Goal: Navigation & Orientation: Find specific page/section

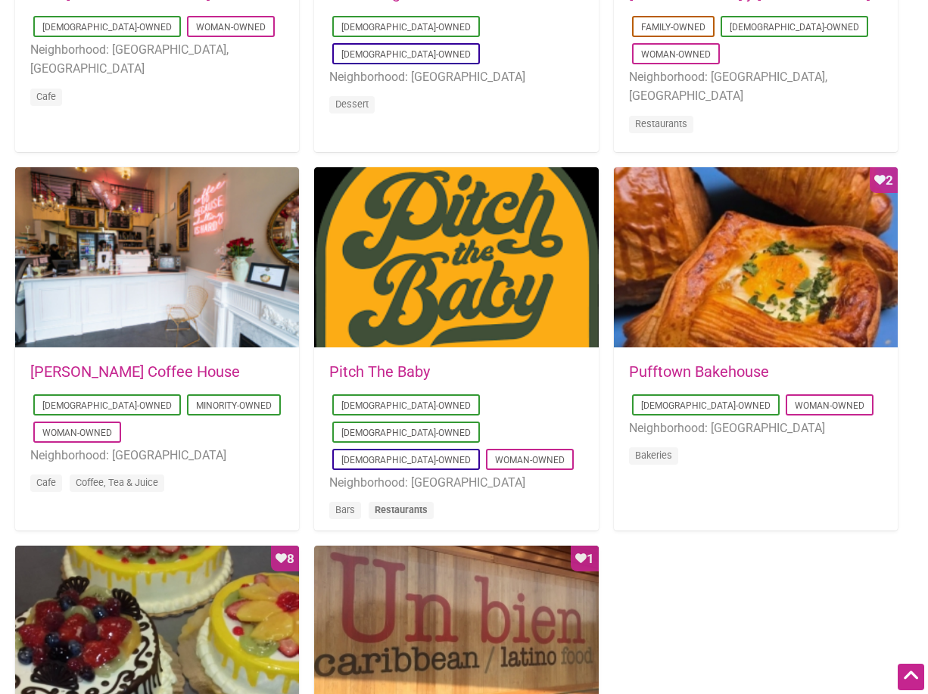
scroll to position [985, 0]
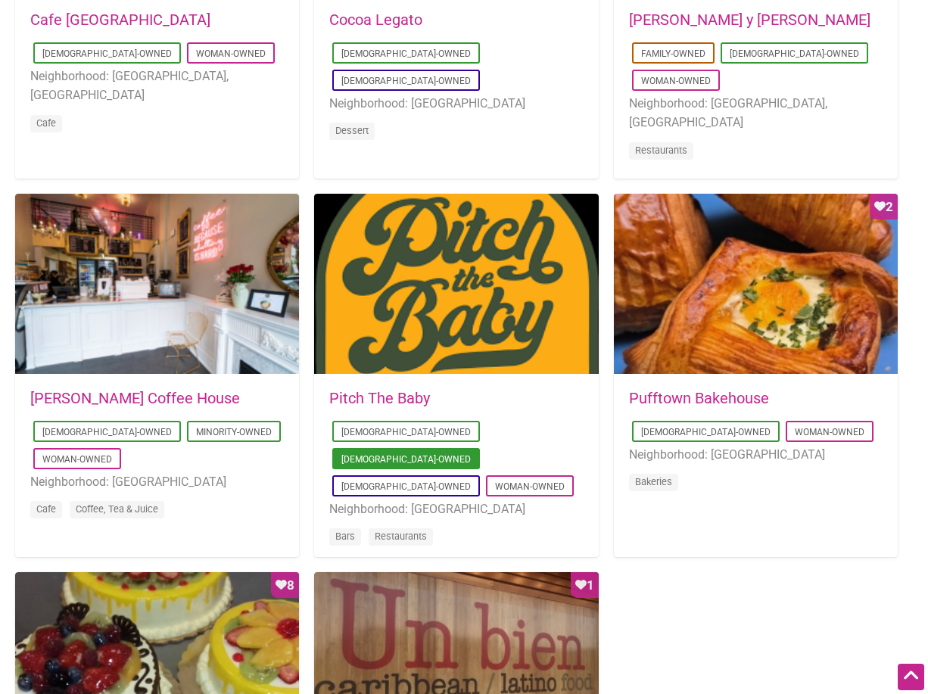
click at [471, 454] on link "[DEMOGRAPHIC_DATA]-Owned" at bounding box center [407, 459] width 130 height 11
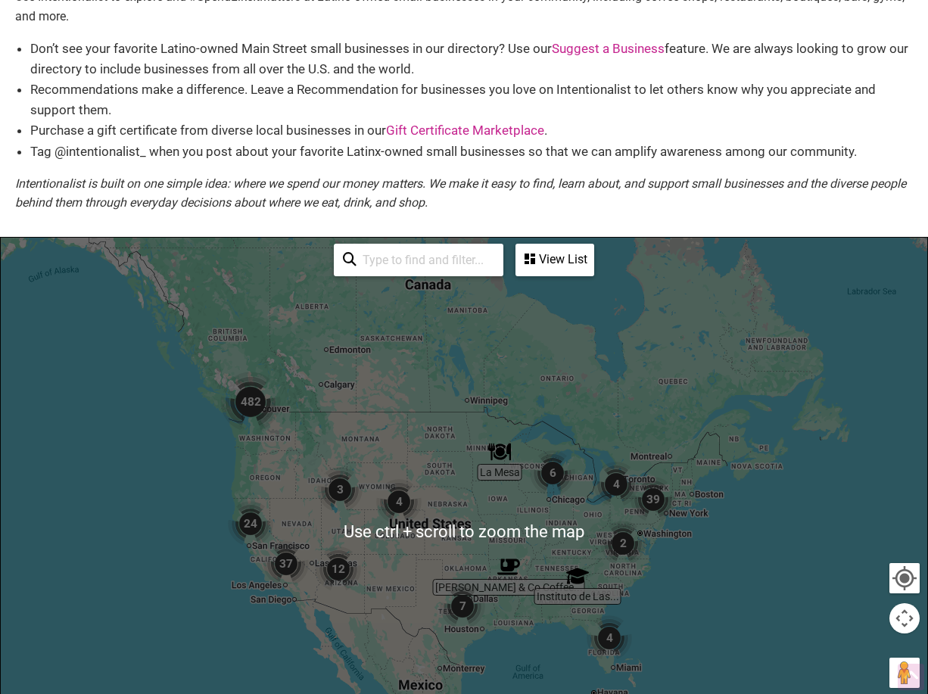
scroll to position [151, 0]
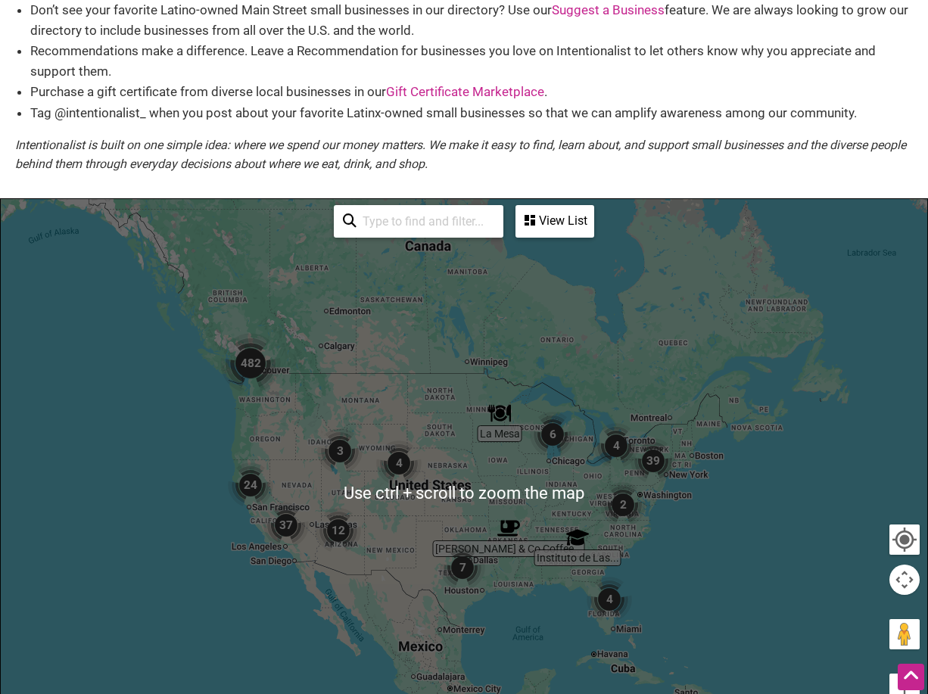
click at [623, 508] on img "2" at bounding box center [623, 504] width 45 height 45
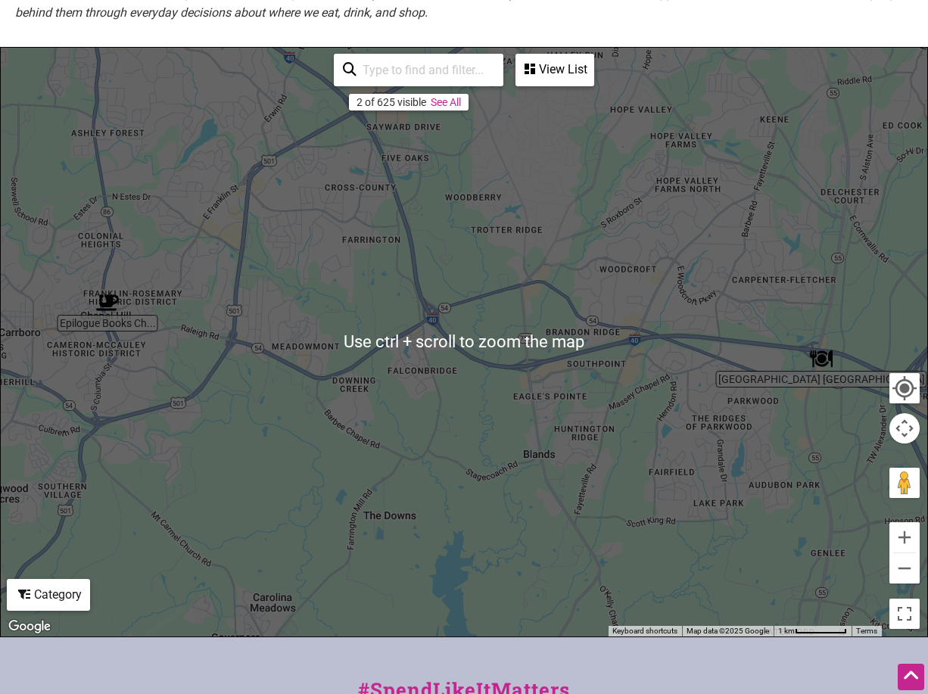
scroll to position [227, 0]
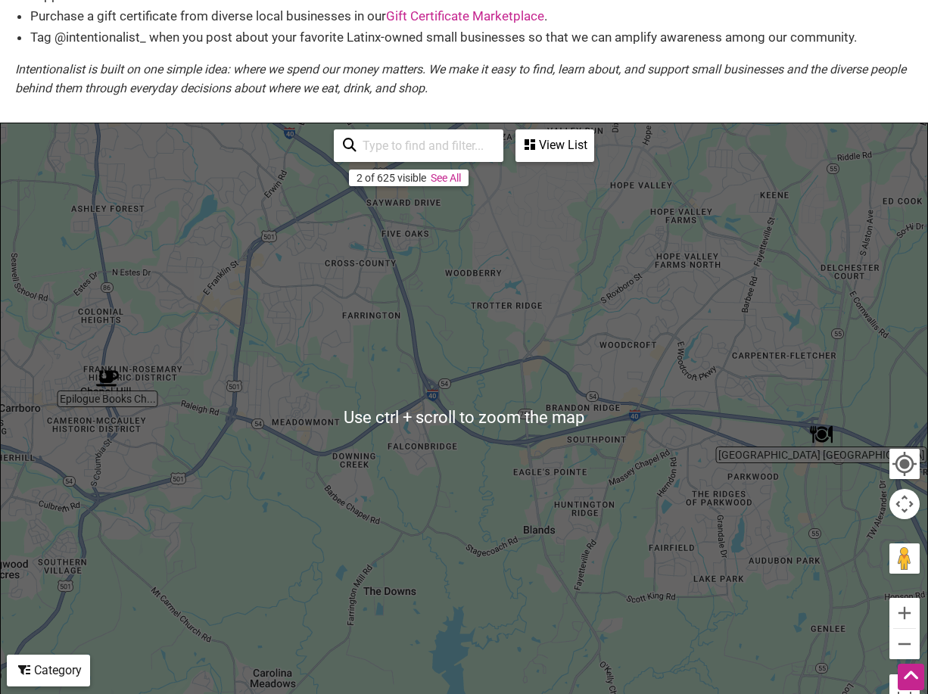
click at [623, 477] on div "To navigate, press the arrow keys." at bounding box center [464, 417] width 927 height 589
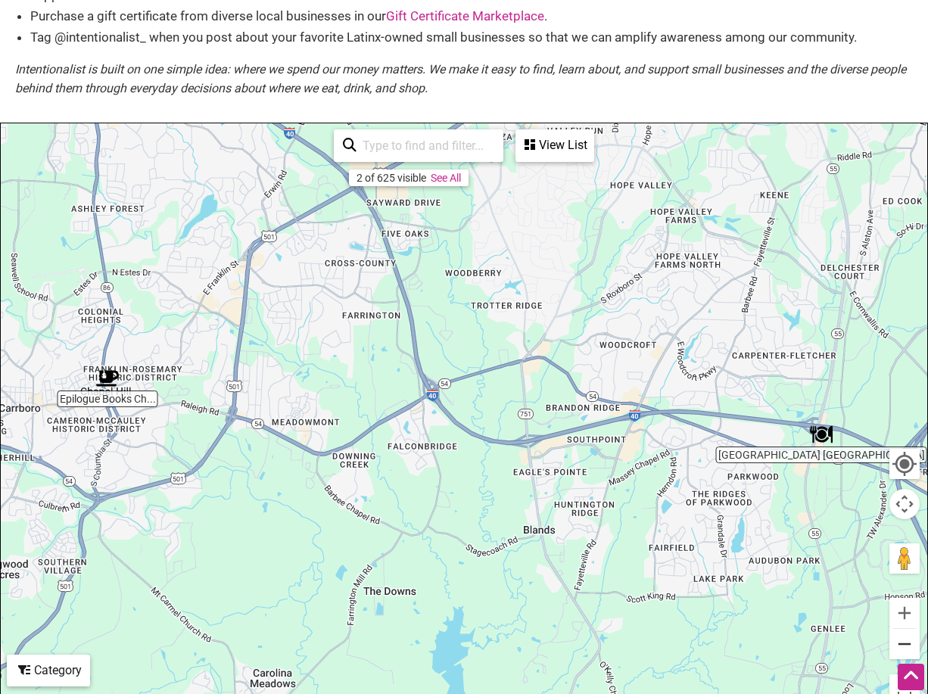
click at [910, 648] on button "Zoom out" at bounding box center [905, 644] width 30 height 30
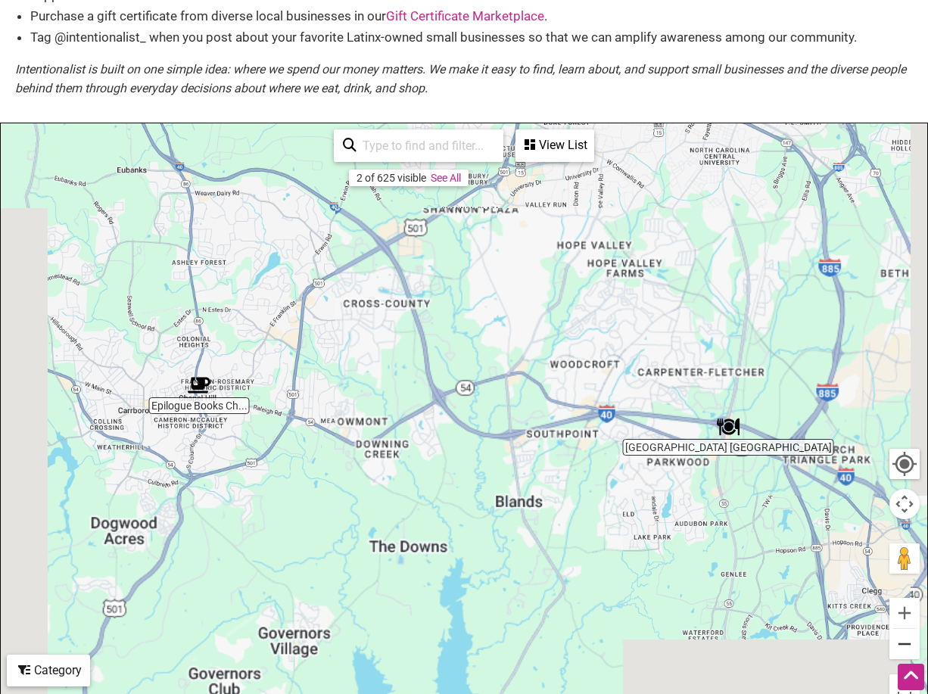
click at [910, 648] on button "Zoom out" at bounding box center [905, 644] width 30 height 30
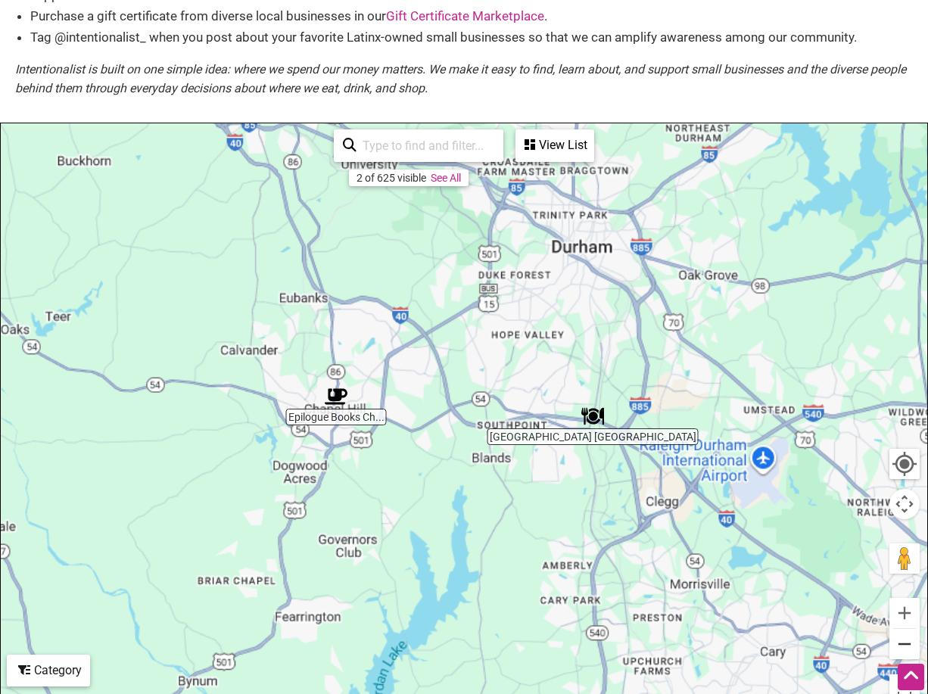
click at [910, 648] on button "Zoom out" at bounding box center [905, 644] width 30 height 30
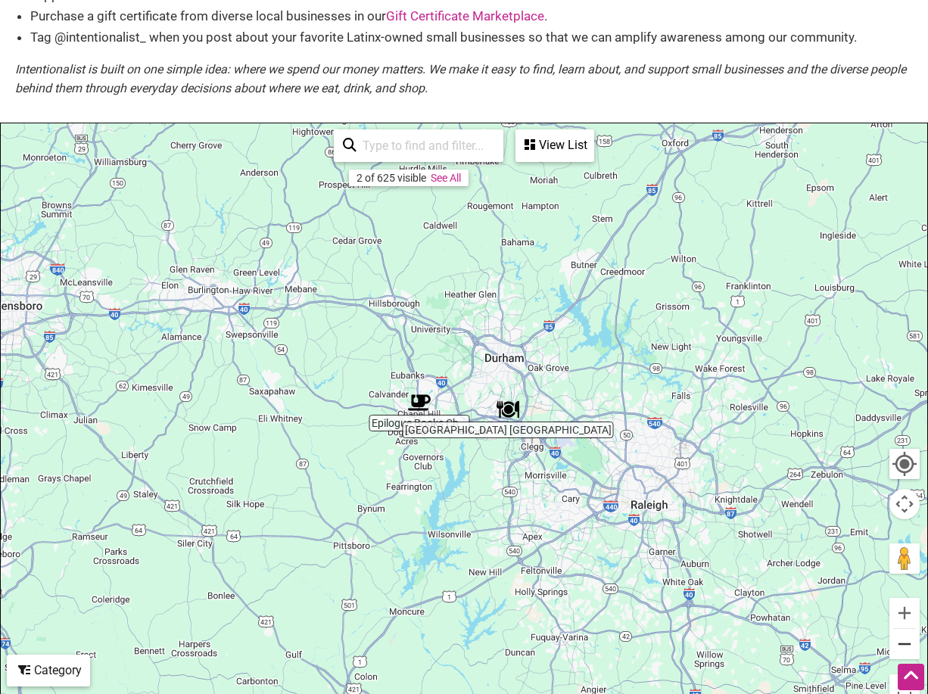
click at [910, 648] on button "Zoom out" at bounding box center [905, 644] width 30 height 30
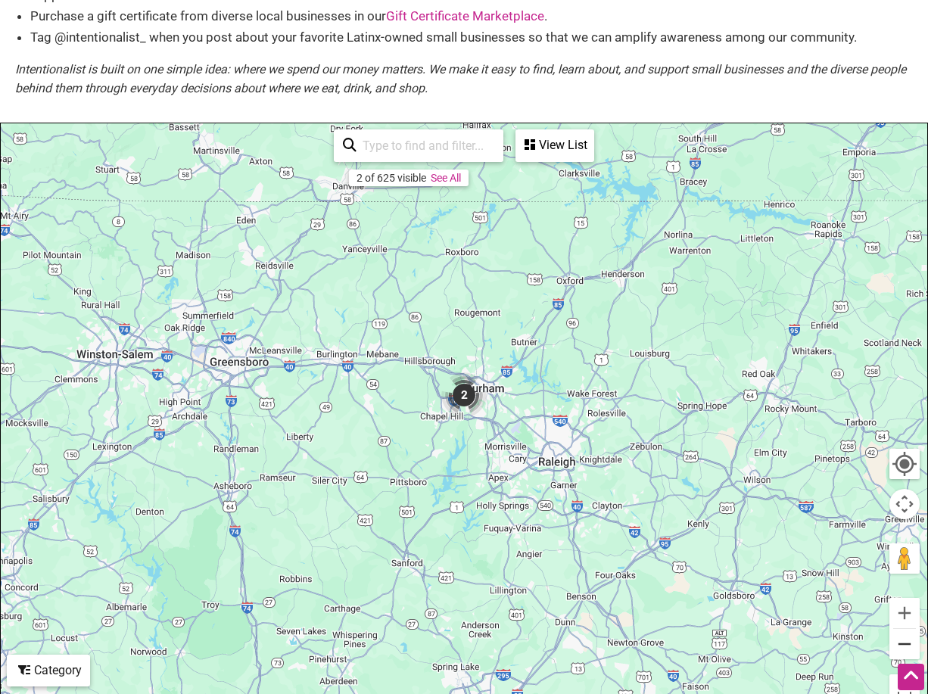
click at [910, 648] on button "Zoom out" at bounding box center [905, 644] width 30 height 30
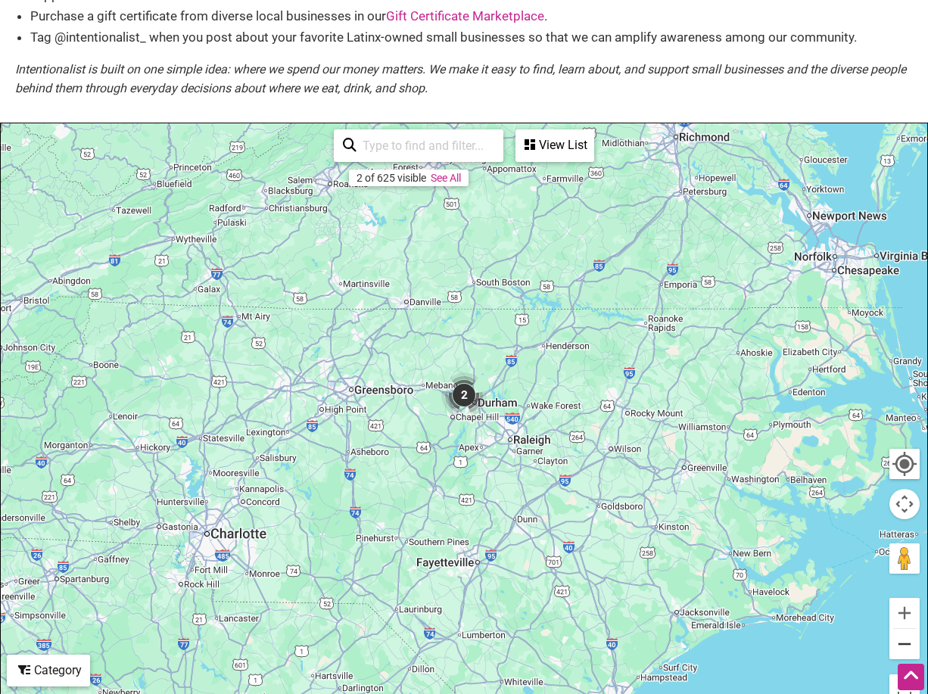
click at [910, 648] on button "Zoom out" at bounding box center [905, 644] width 30 height 30
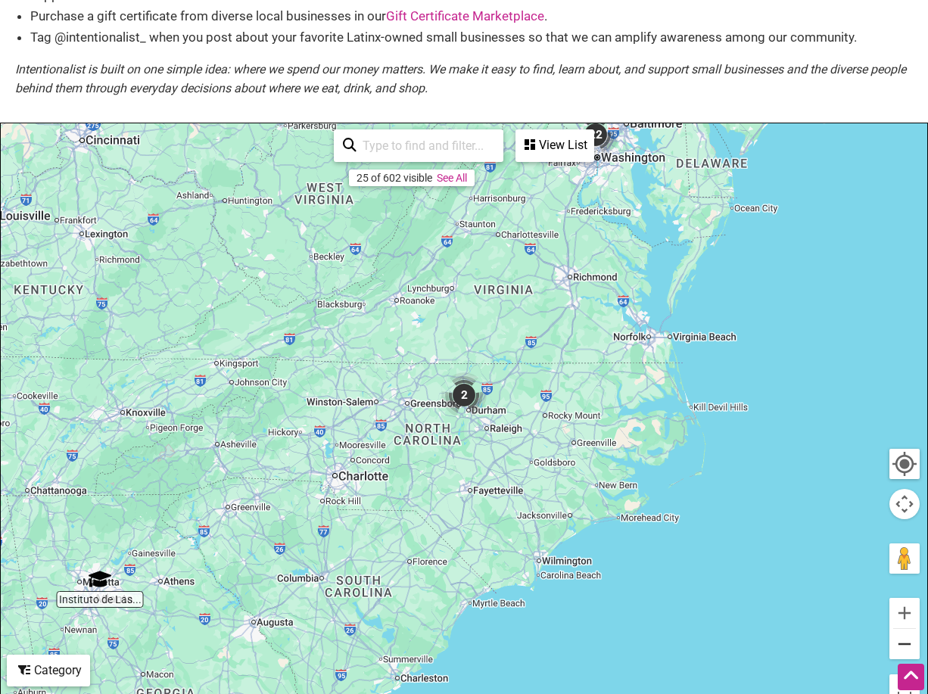
click at [910, 648] on button "Zoom out" at bounding box center [905, 644] width 30 height 30
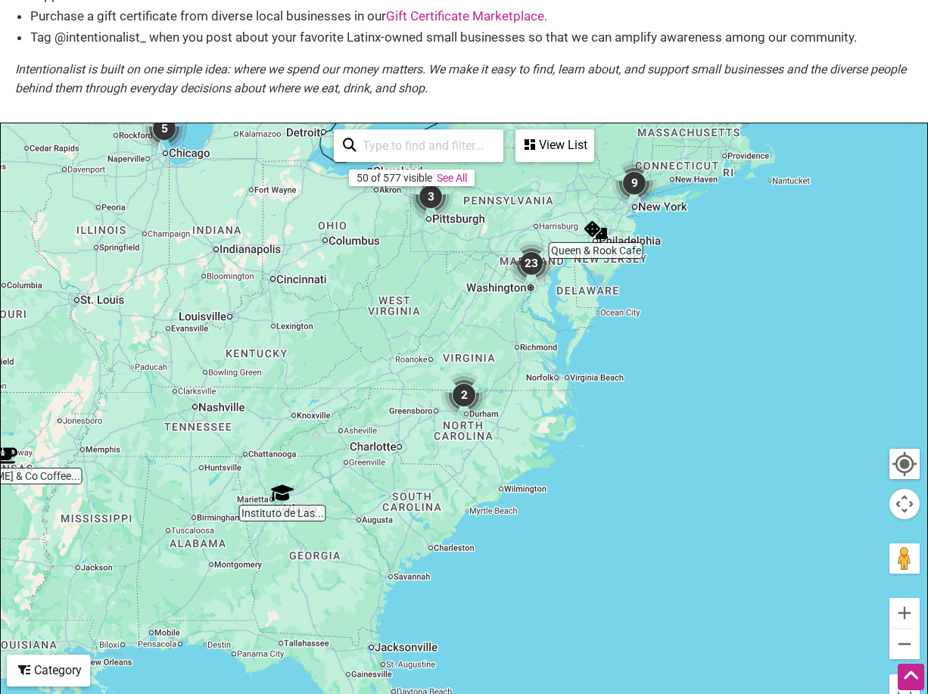
click at [533, 260] on img "23" at bounding box center [531, 263] width 45 height 45
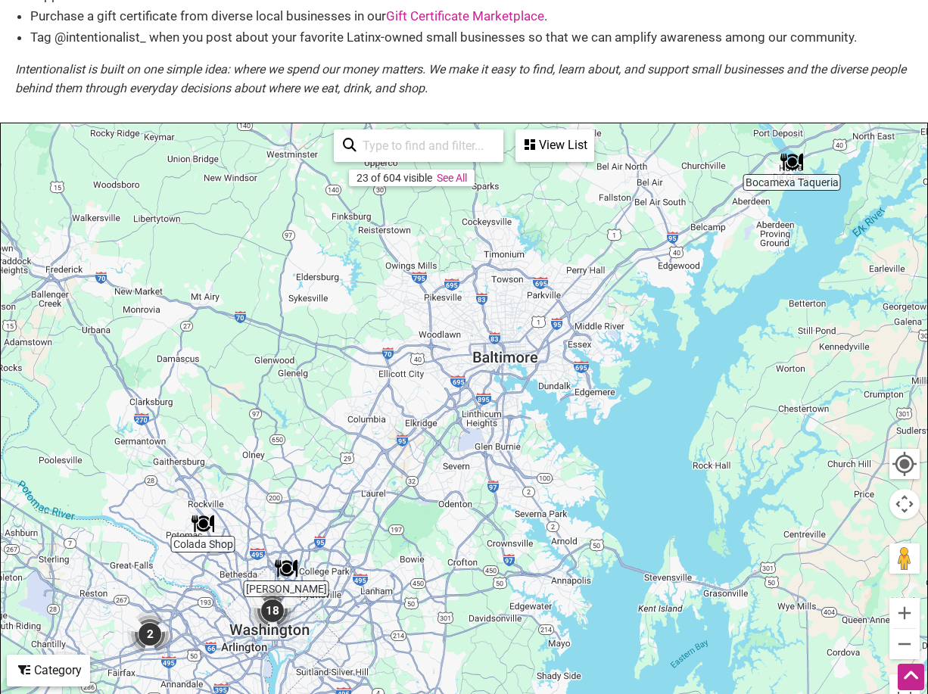
click at [270, 610] on img "18" at bounding box center [272, 610] width 45 height 45
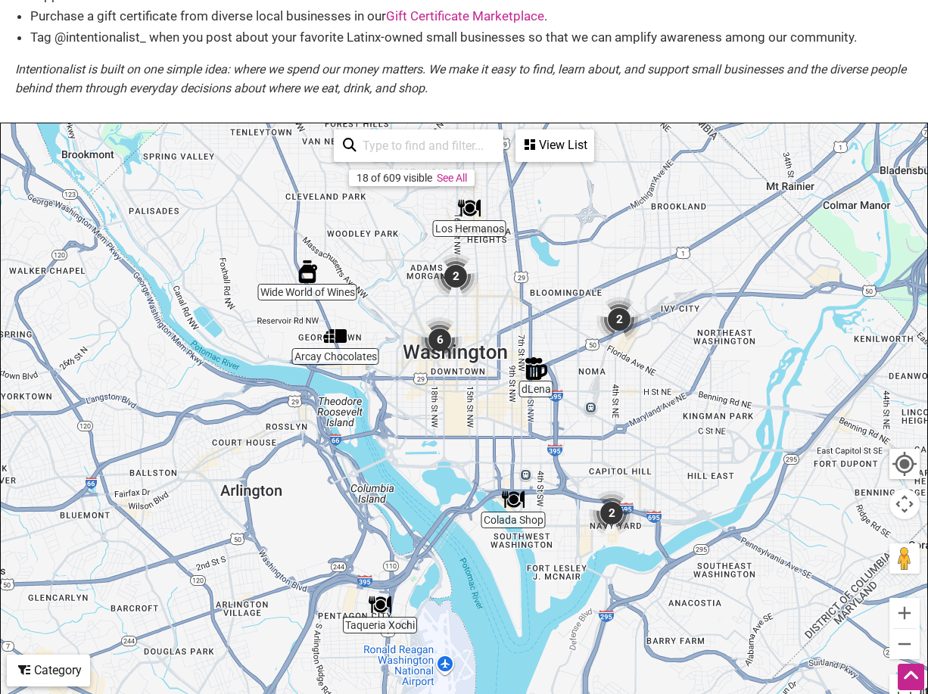
click at [517, 510] on img "Colada Shop" at bounding box center [513, 499] width 23 height 23
